Goal: Find specific page/section: Find specific page/section

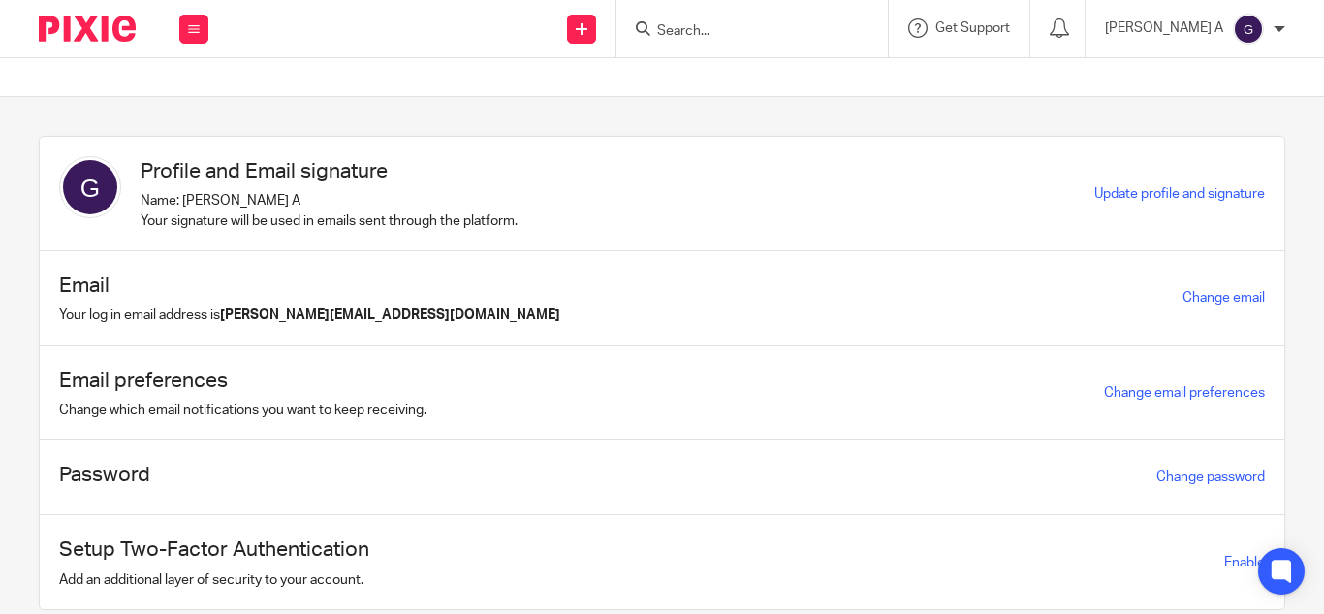
click at [744, 32] on input "Search" at bounding box center [742, 31] width 174 height 17
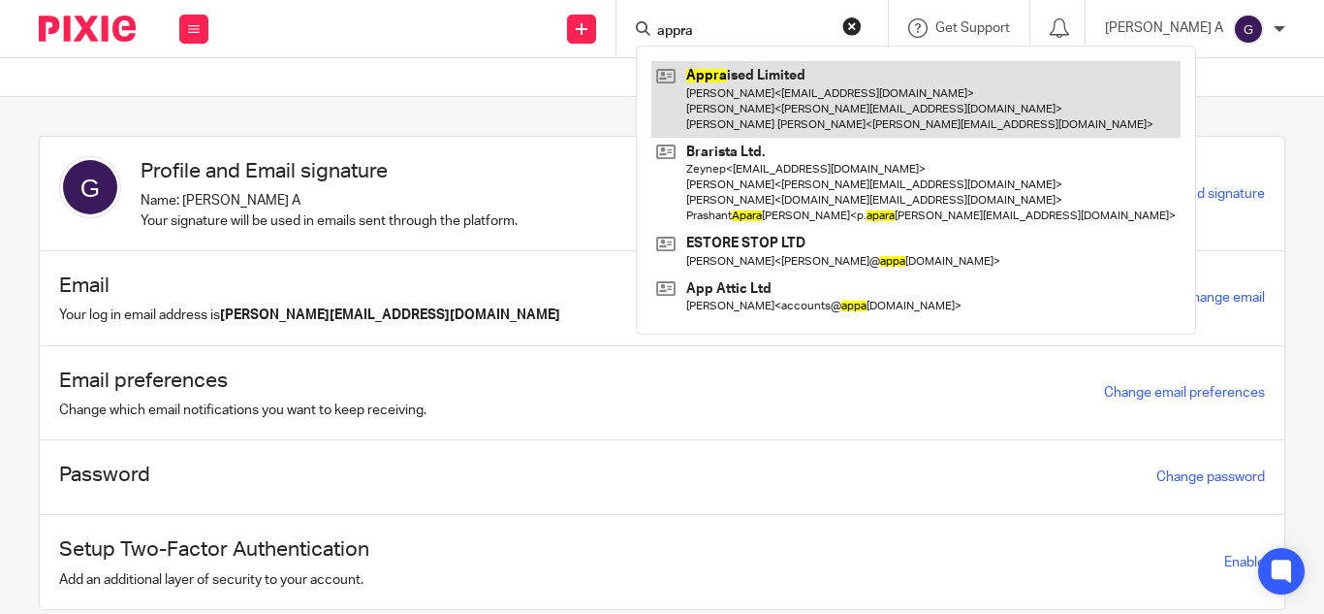
type input "appra"
click at [907, 111] on link at bounding box center [915, 99] width 529 height 77
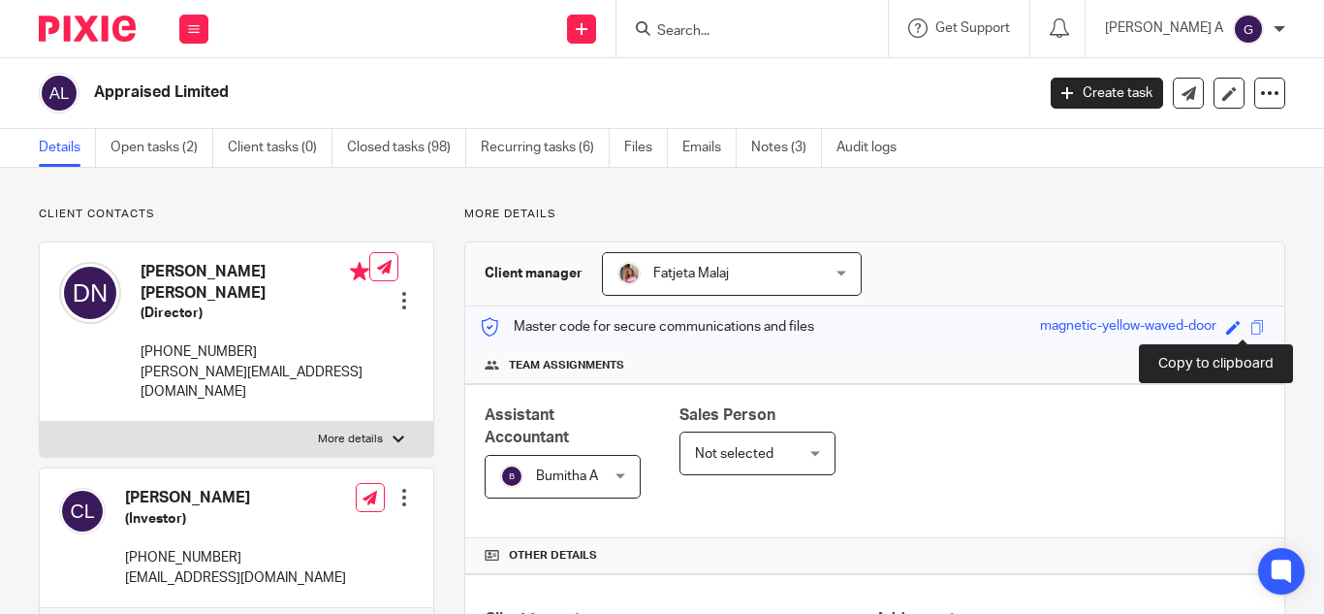
click at [1251, 325] on span at bounding box center [1258, 327] width 15 height 15
